Goal: Information Seeking & Learning: Learn about a topic

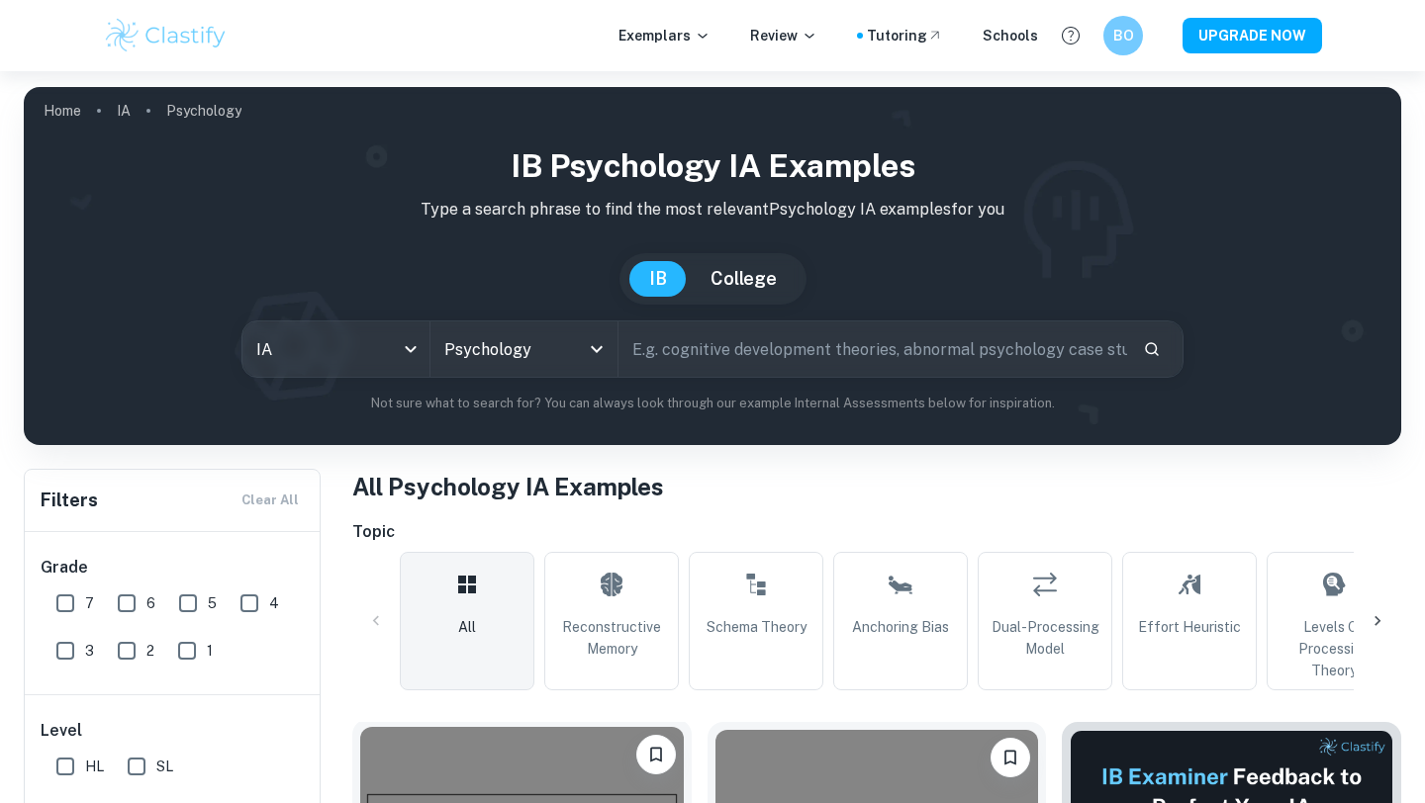
scroll to position [600, 0]
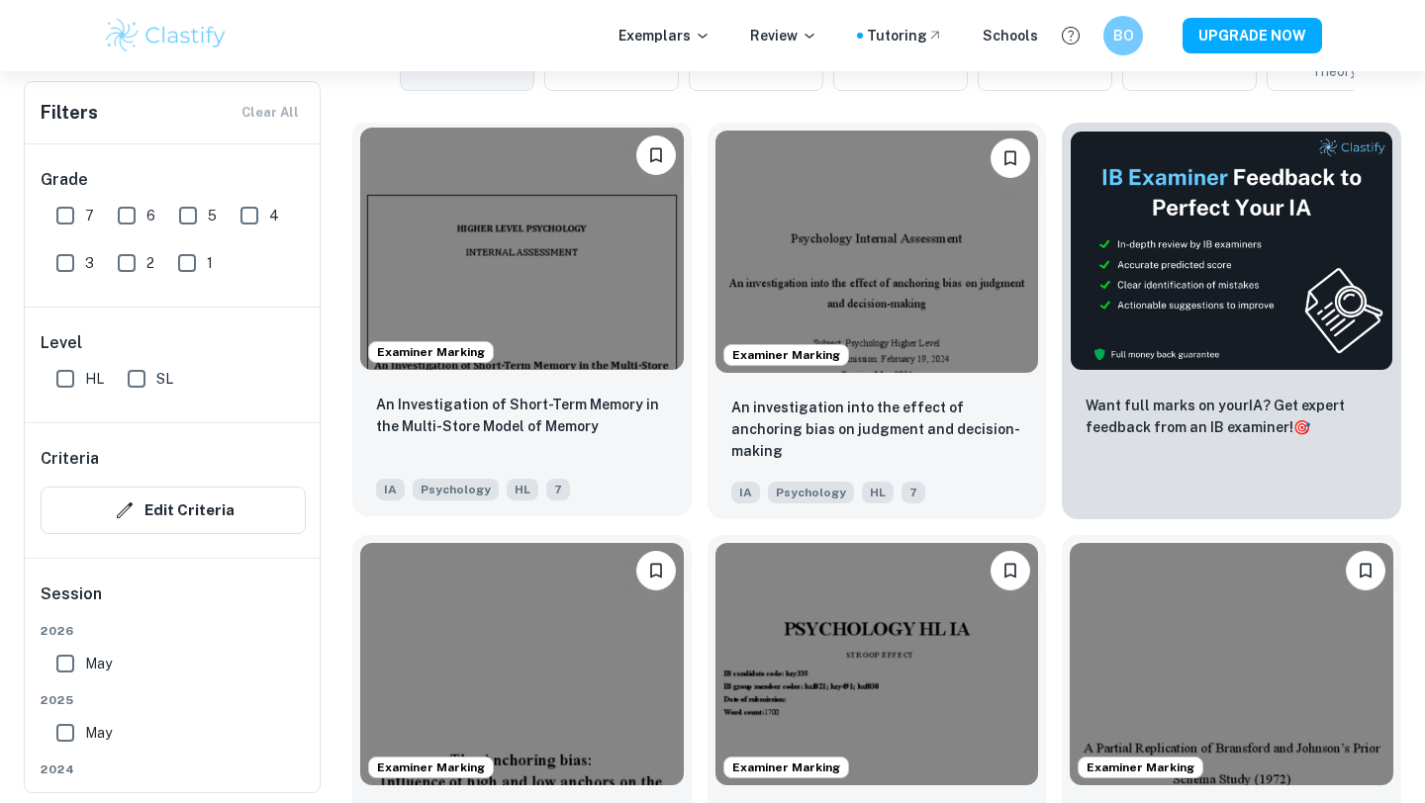
click at [569, 313] on img at bounding box center [522, 249] width 324 height 242
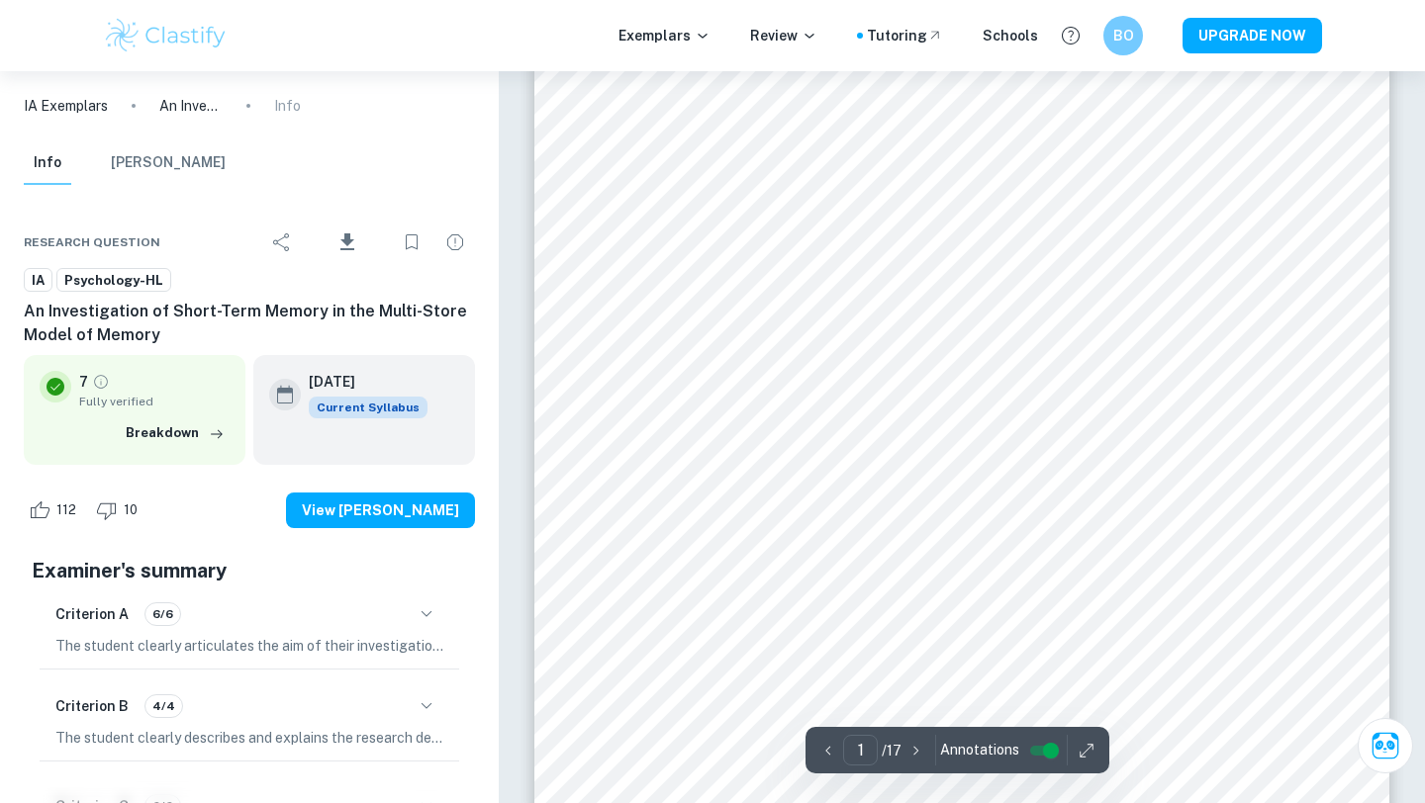
scroll to position [412, 0]
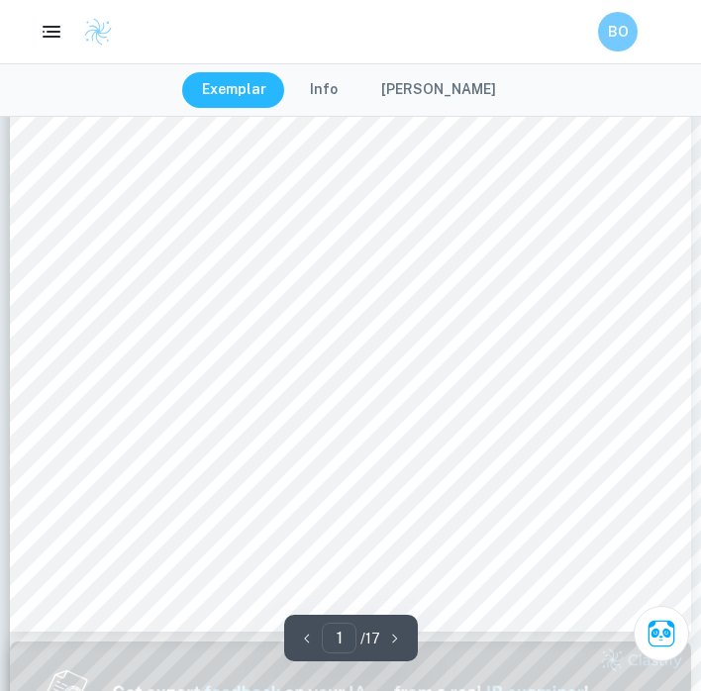
scroll to position [0, 0]
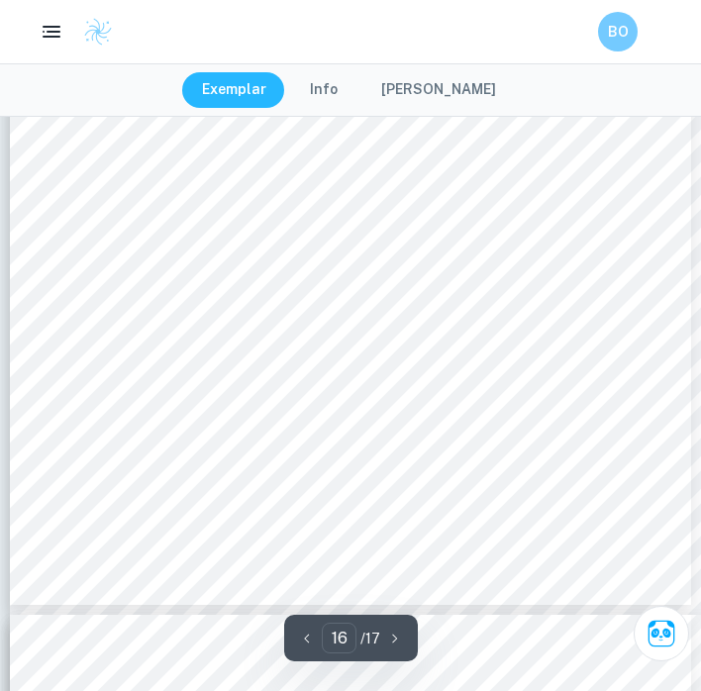
type input "17"
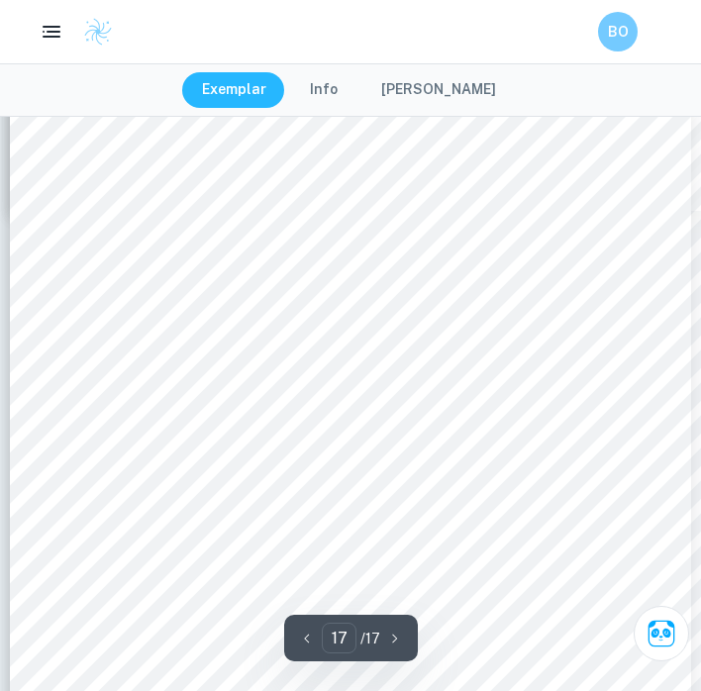
scroll to position [15249, 0]
